Goal: Information Seeking & Learning: Learn about a topic

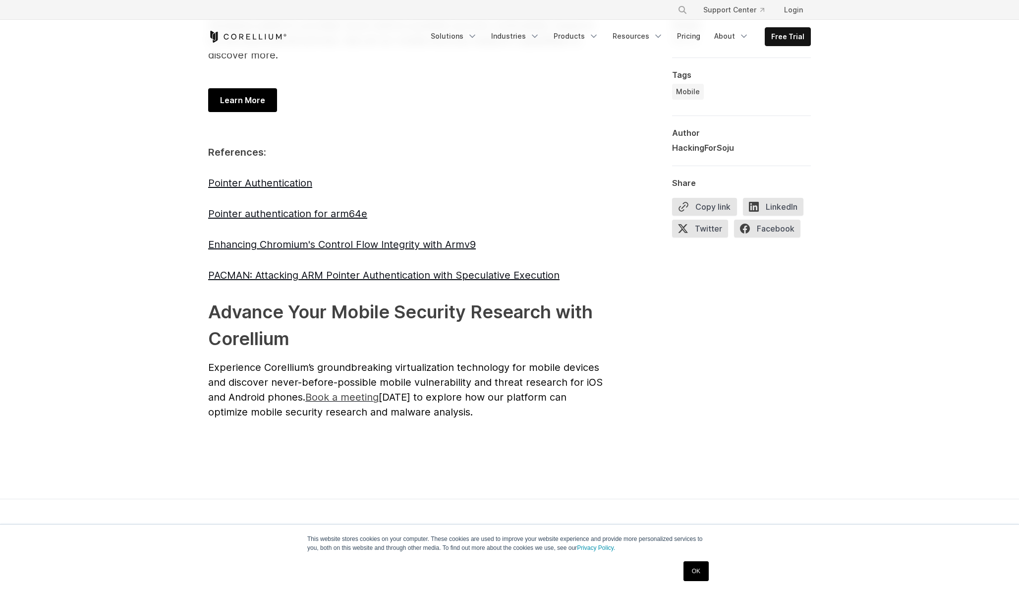
scroll to position [4593, 0]
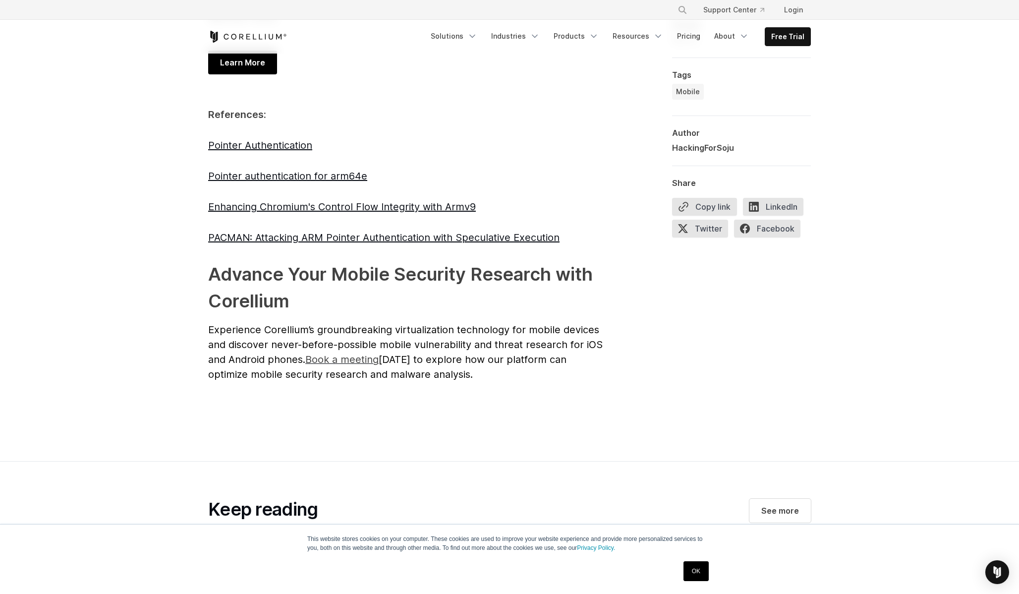
drag, startPoint x: 464, startPoint y: 188, endPoint x: 452, endPoint y: 244, distance: 57.2
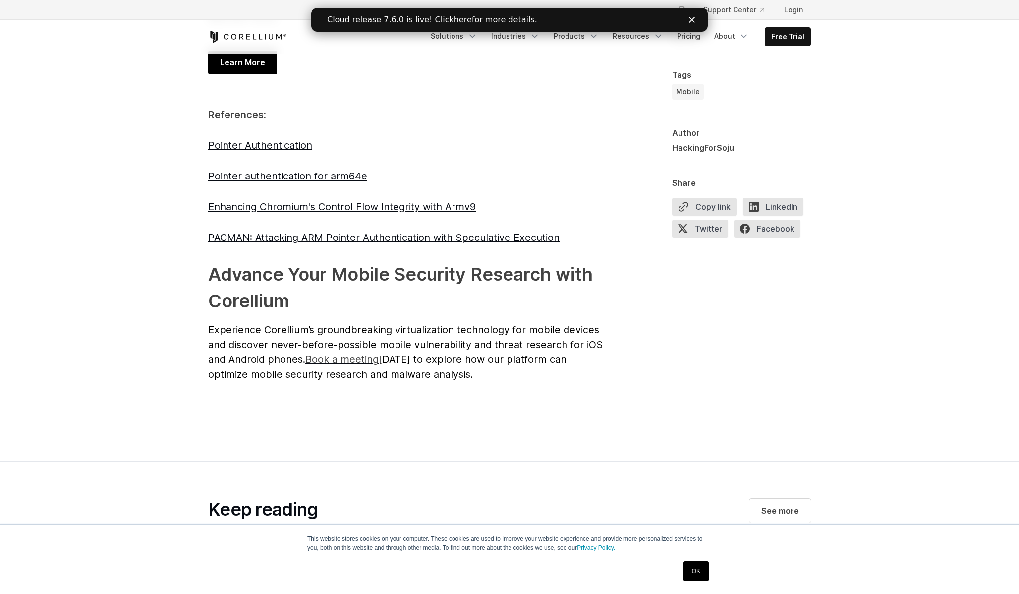
scroll to position [0, 0]
drag, startPoint x: 512, startPoint y: 305, endPoint x: 517, endPoint y: 251, distance: 53.8
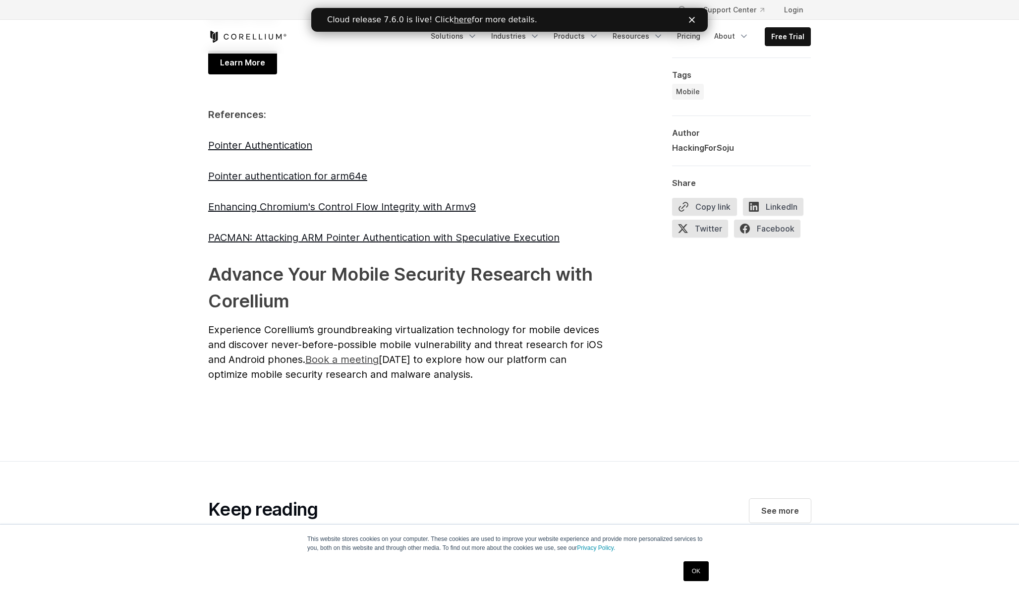
drag, startPoint x: 522, startPoint y: 252, endPoint x: 510, endPoint y: 301, distance: 50.1
drag, startPoint x: 575, startPoint y: 362, endPoint x: 575, endPoint y: 317, distance: 45.1
